Goal: Transaction & Acquisition: Obtain resource

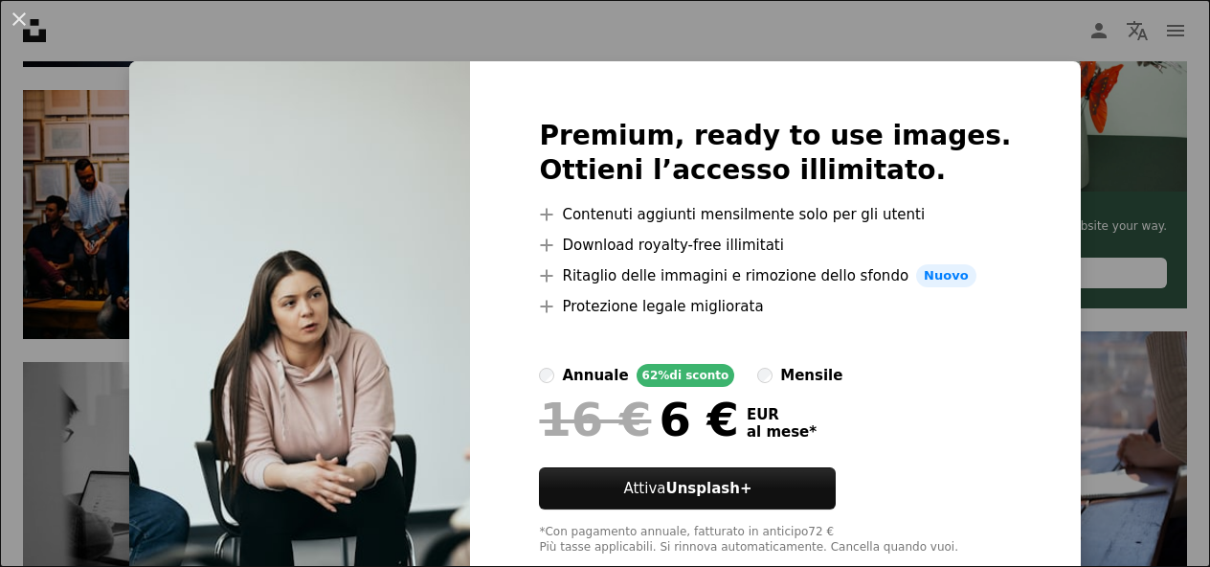
click at [960, 35] on div "An X shape Premium, ready to use images. Ottieni l’accesso illimitato. A plus s…" at bounding box center [605, 283] width 1210 height 567
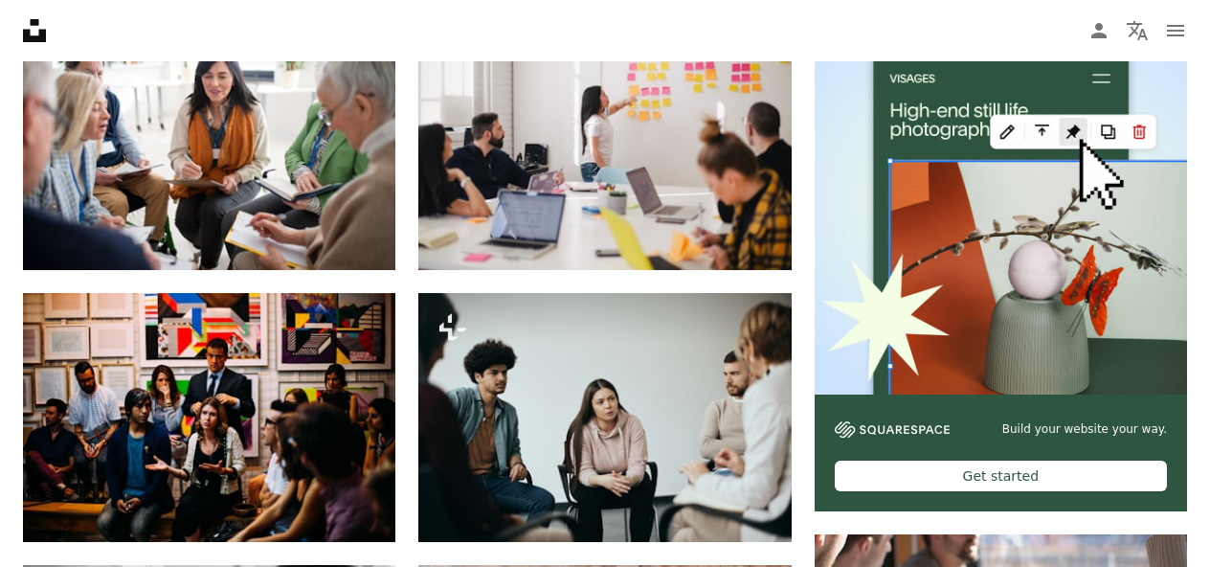
scroll to position [524, 0]
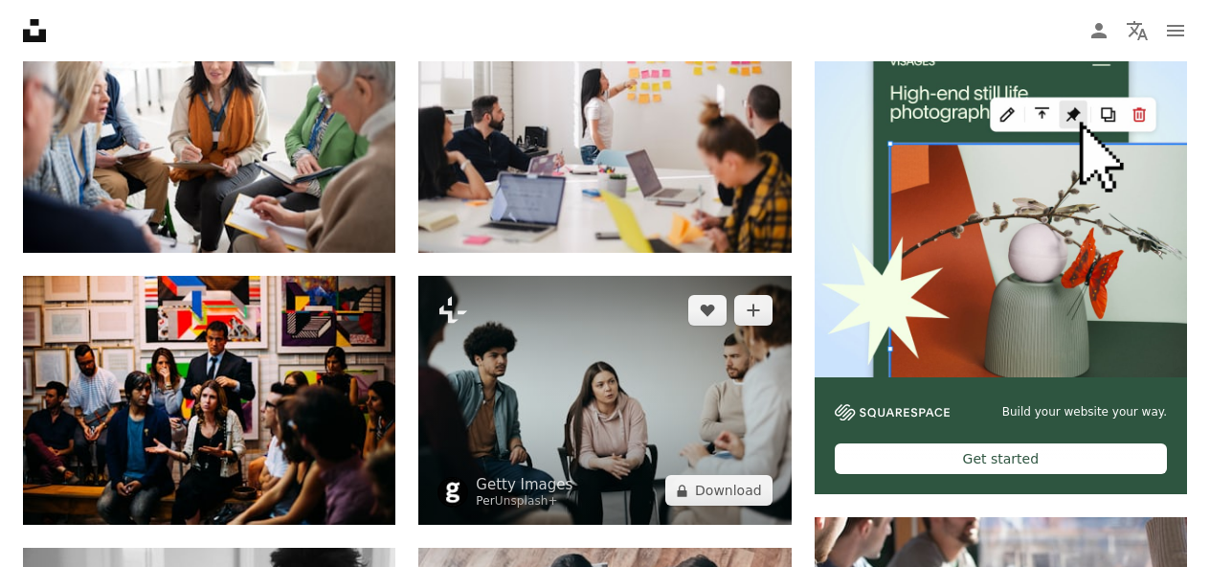
click at [590, 376] on img at bounding box center [604, 400] width 373 height 249
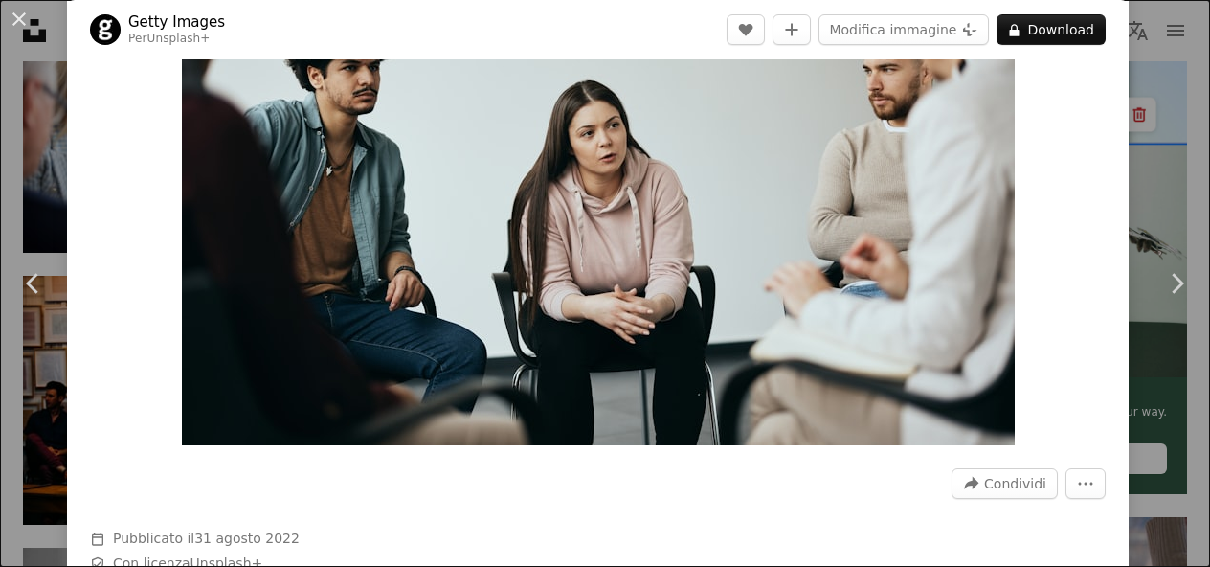
scroll to position [169, 0]
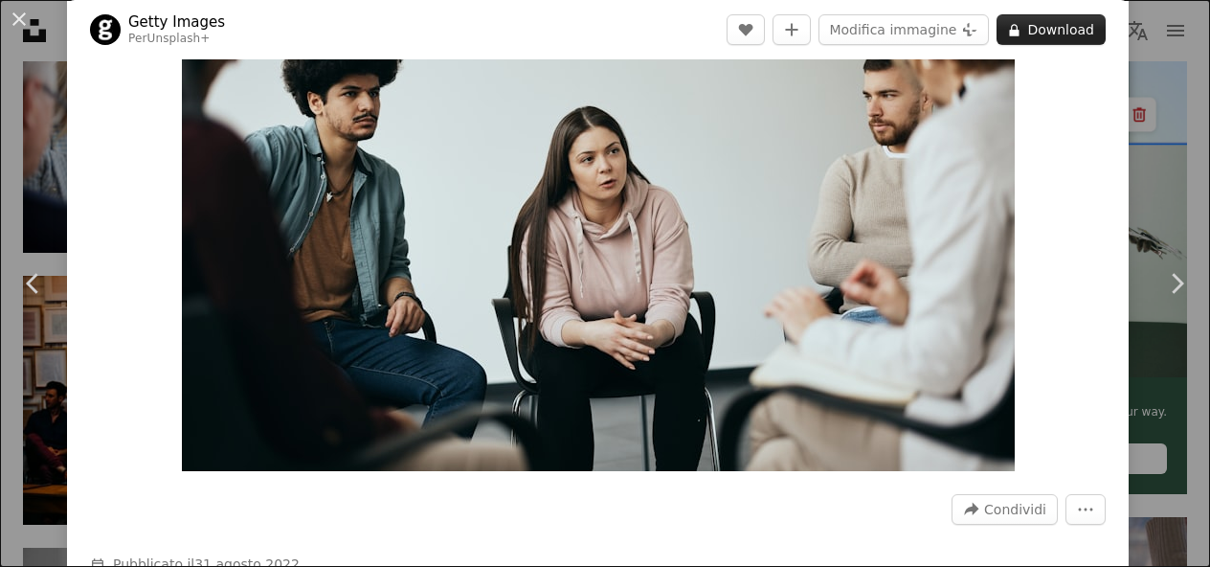
click at [1056, 28] on button "A lock Download" at bounding box center [1051, 29] width 109 height 31
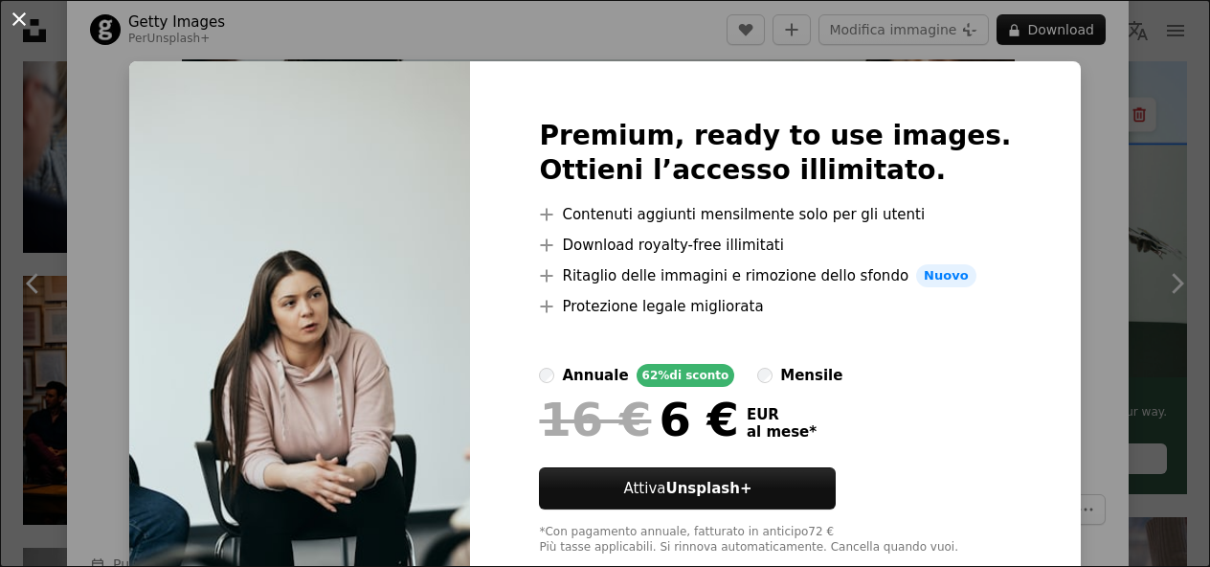
click at [19, 19] on button "An X shape" at bounding box center [19, 19] width 23 height 23
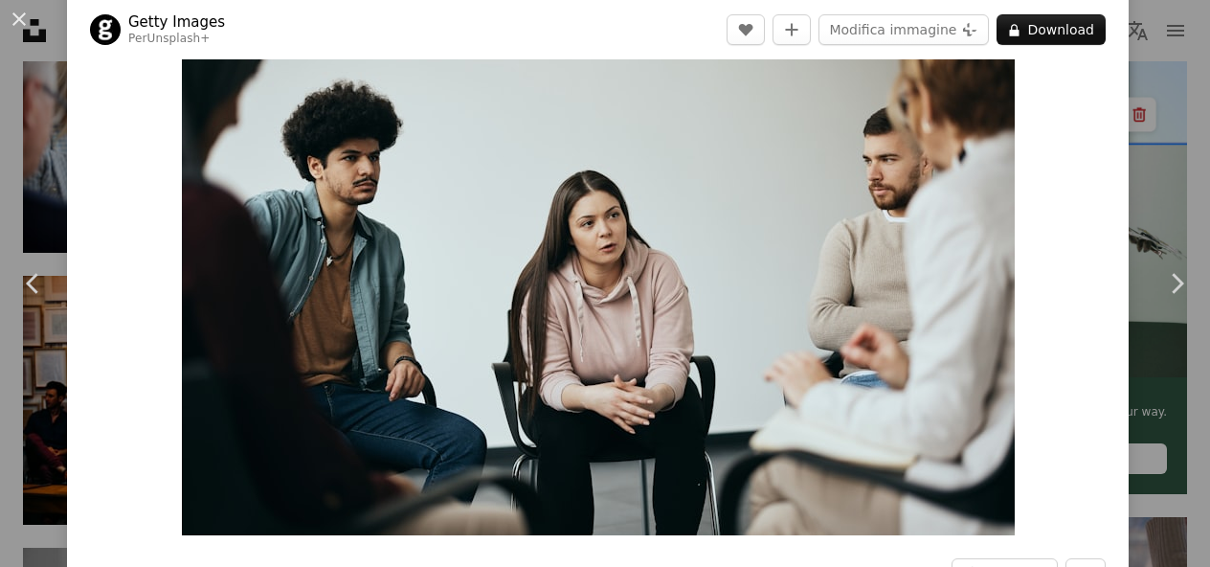
scroll to position [110, 0]
